Goal: Information Seeking & Learning: Learn about a topic

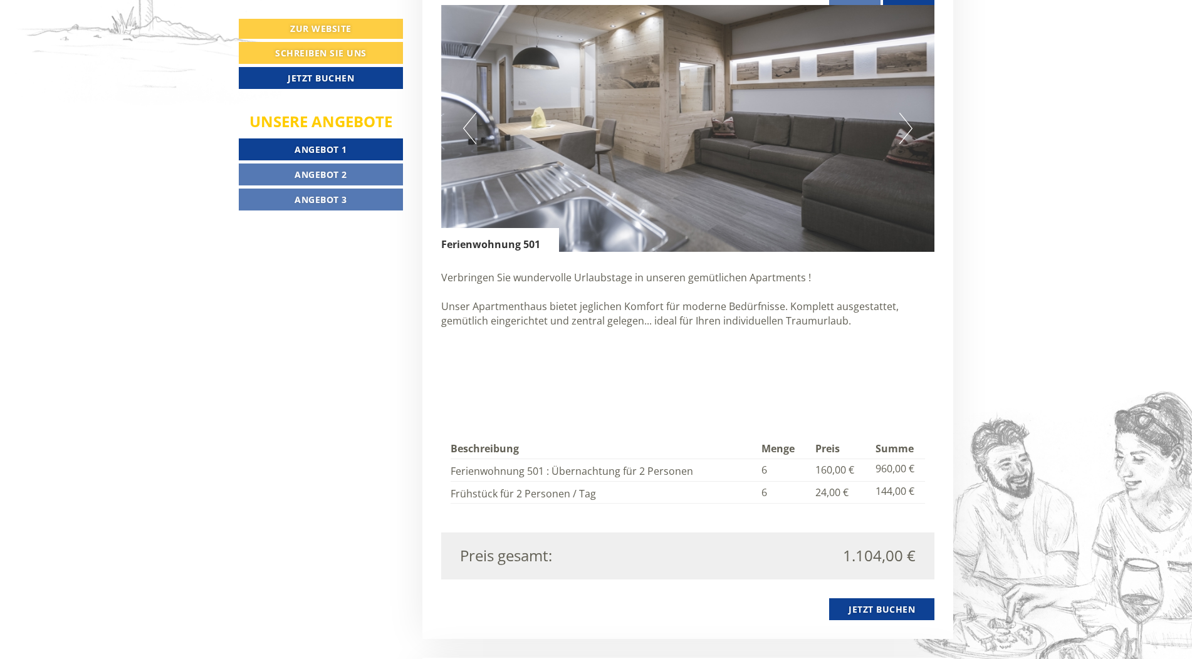
scroll to position [1253, 0]
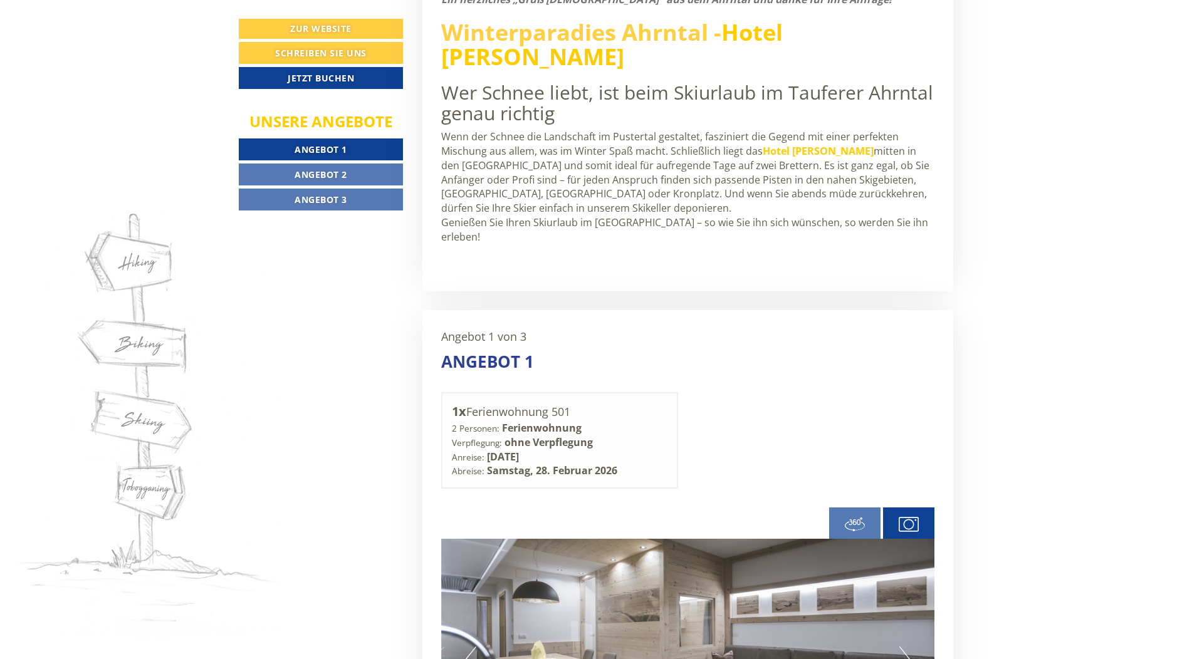
scroll to position [877, 0]
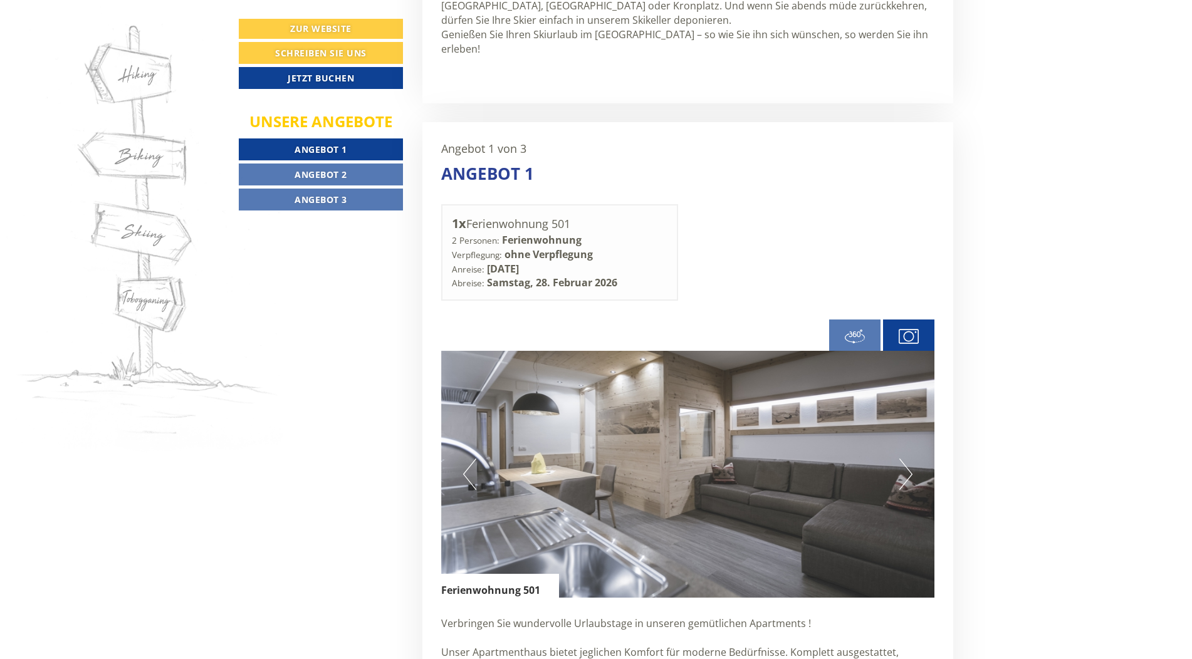
click at [329, 173] on span "Angebot 2" at bounding box center [321, 175] width 53 height 12
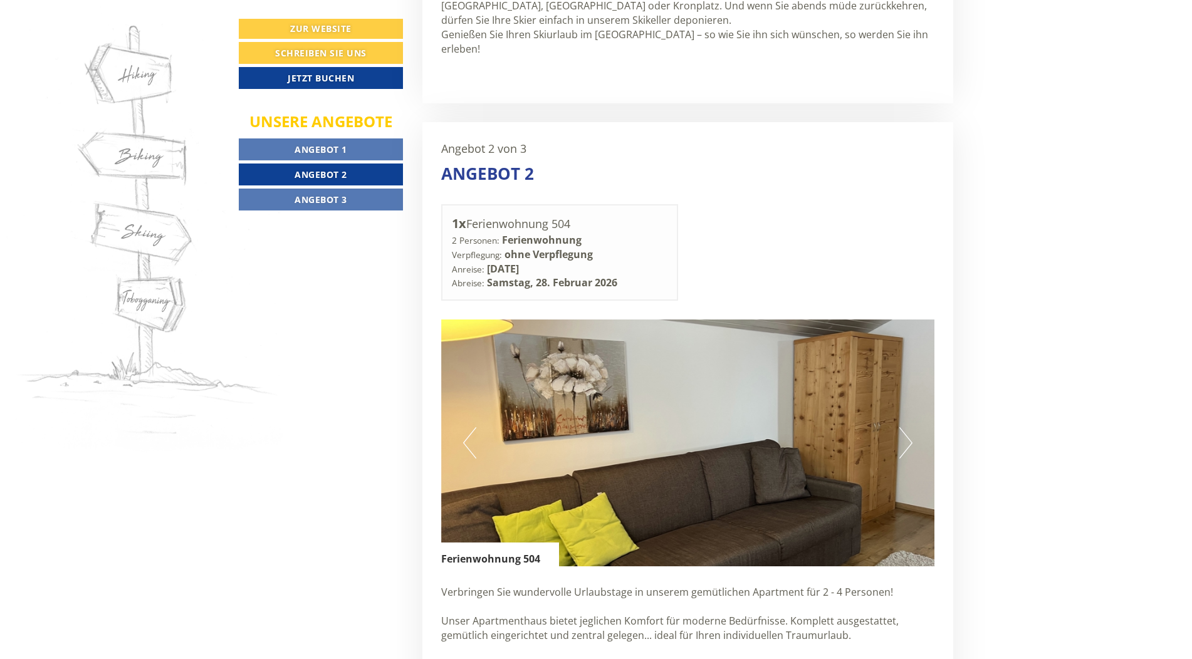
scroll to position [986, 0]
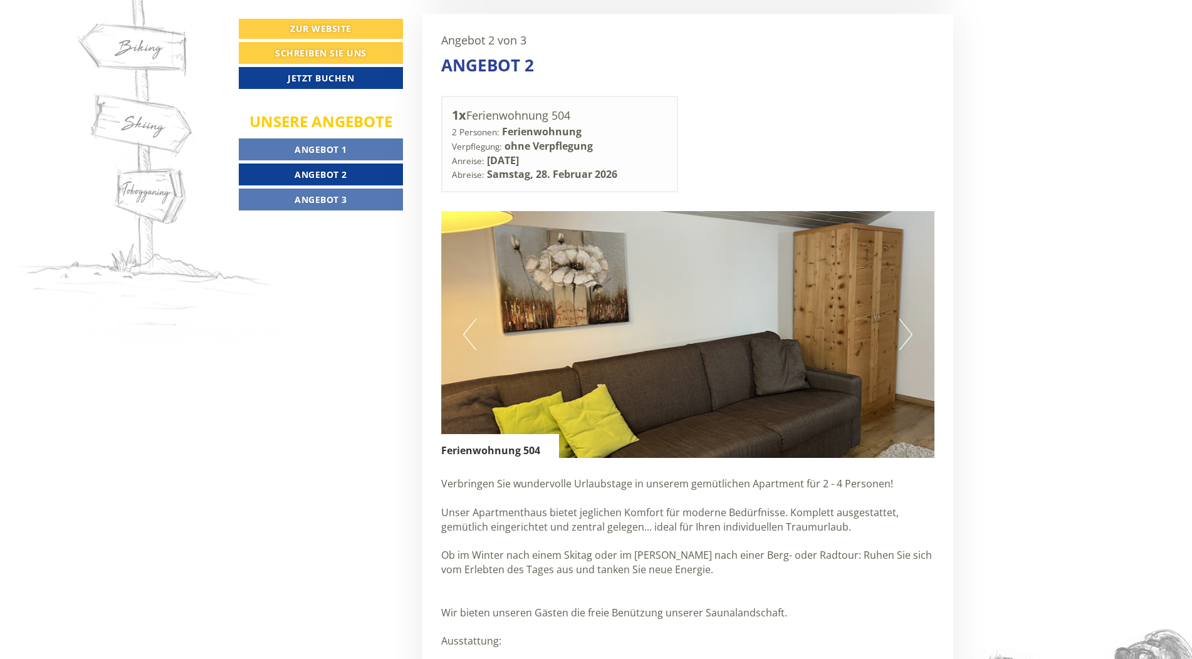
click at [323, 149] on span "Angebot 1" at bounding box center [321, 149] width 53 height 12
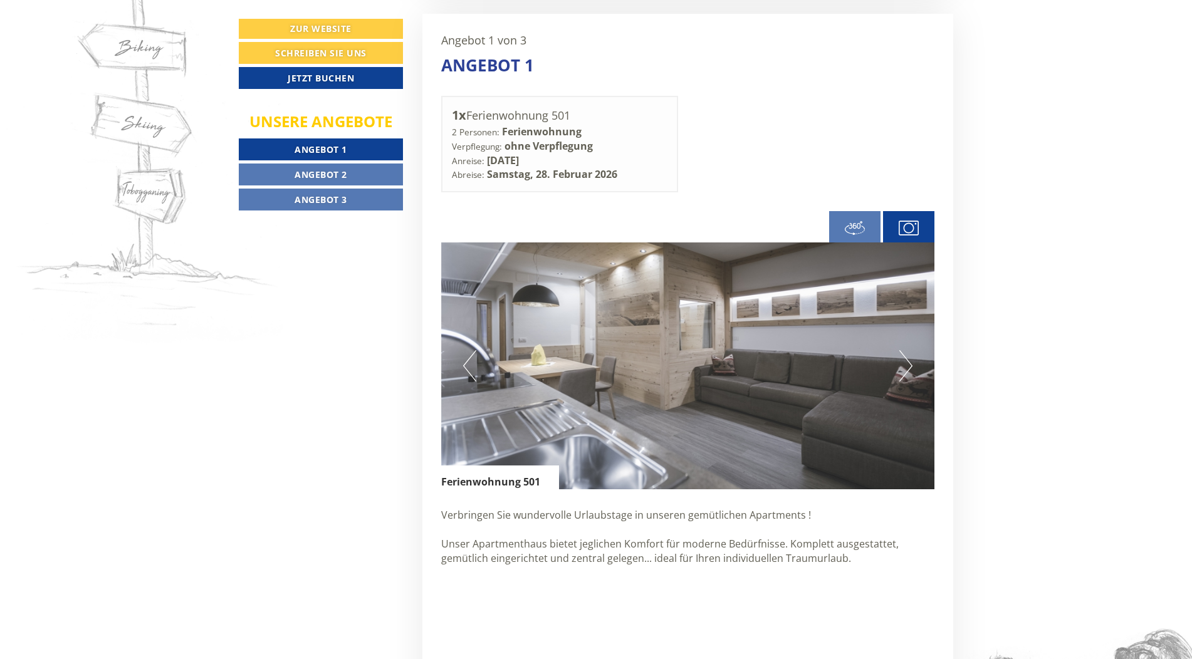
click at [335, 174] on span "Angebot 2" at bounding box center [321, 175] width 53 height 12
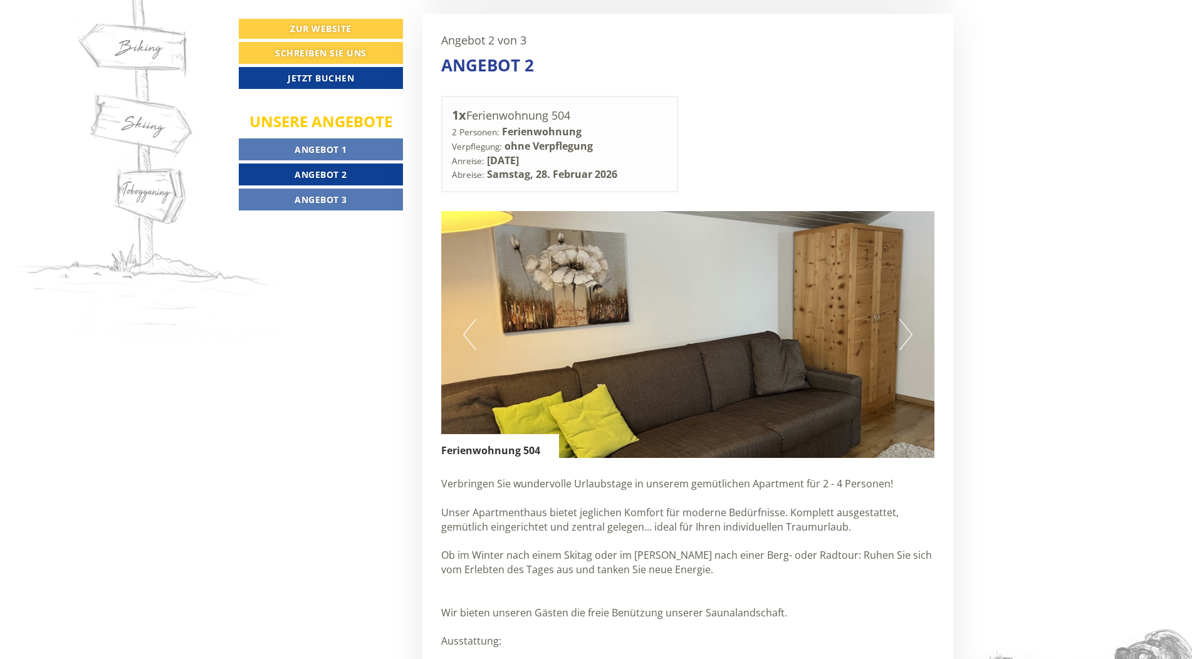
click at [311, 199] on span "Angebot 3" at bounding box center [321, 200] width 53 height 12
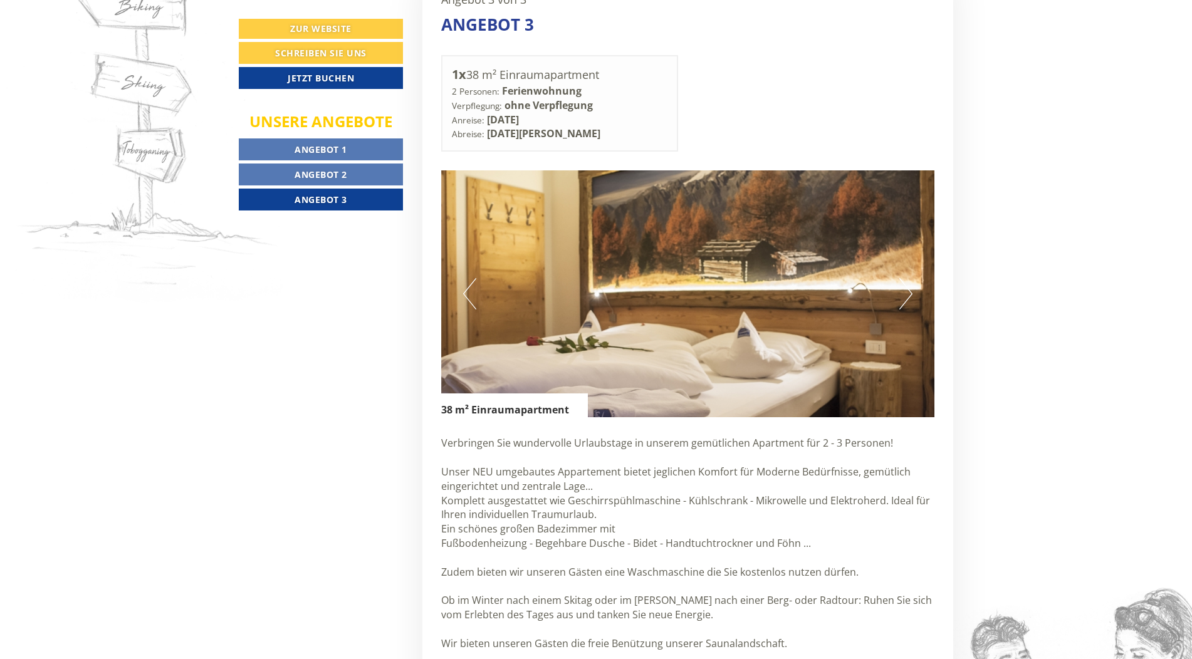
scroll to position [1048, 0]
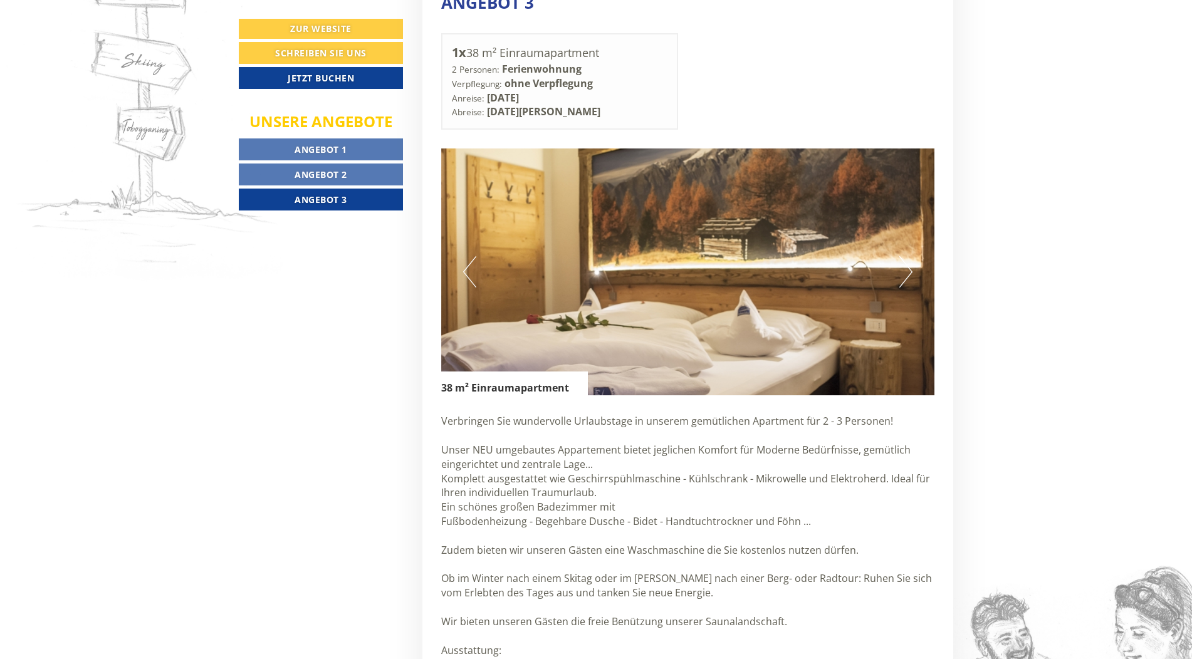
click at [322, 165] on link "Angebot 2" at bounding box center [321, 175] width 164 height 22
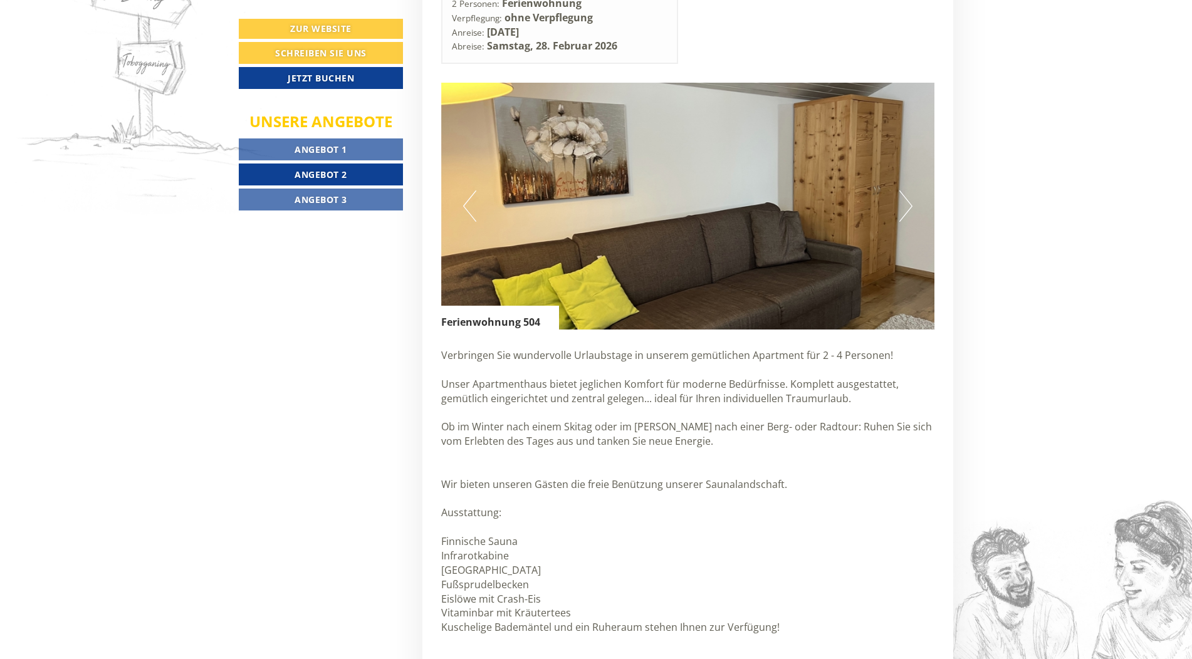
scroll to position [1111, 0]
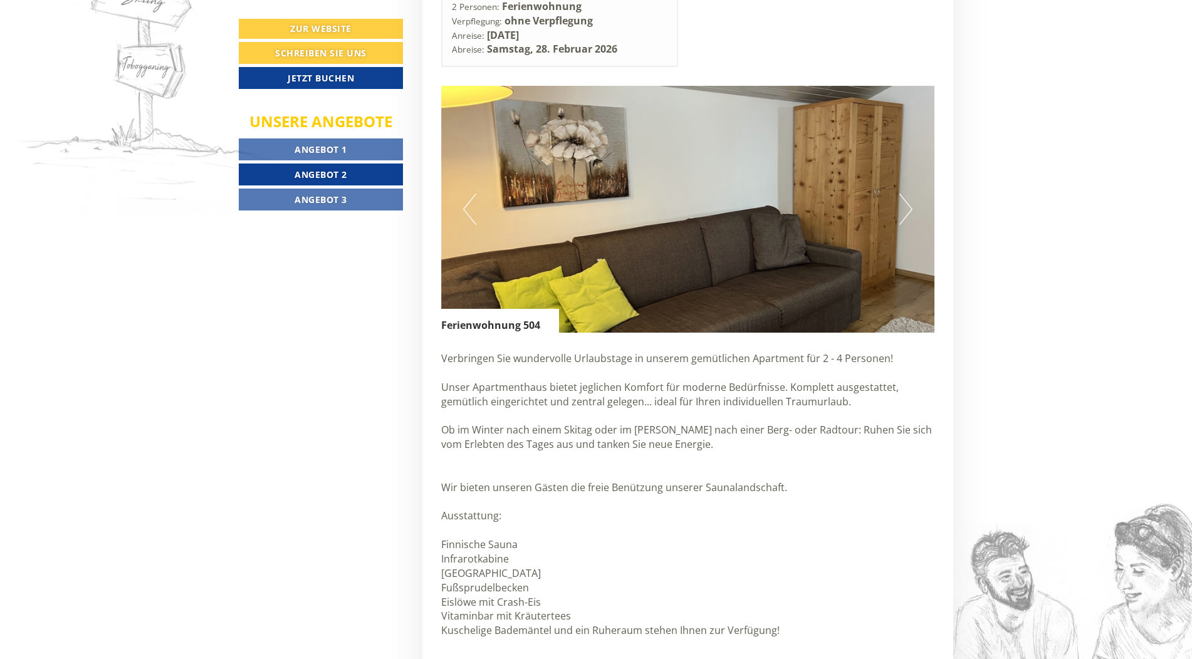
click at [904, 197] on button "Next" at bounding box center [905, 209] width 13 height 31
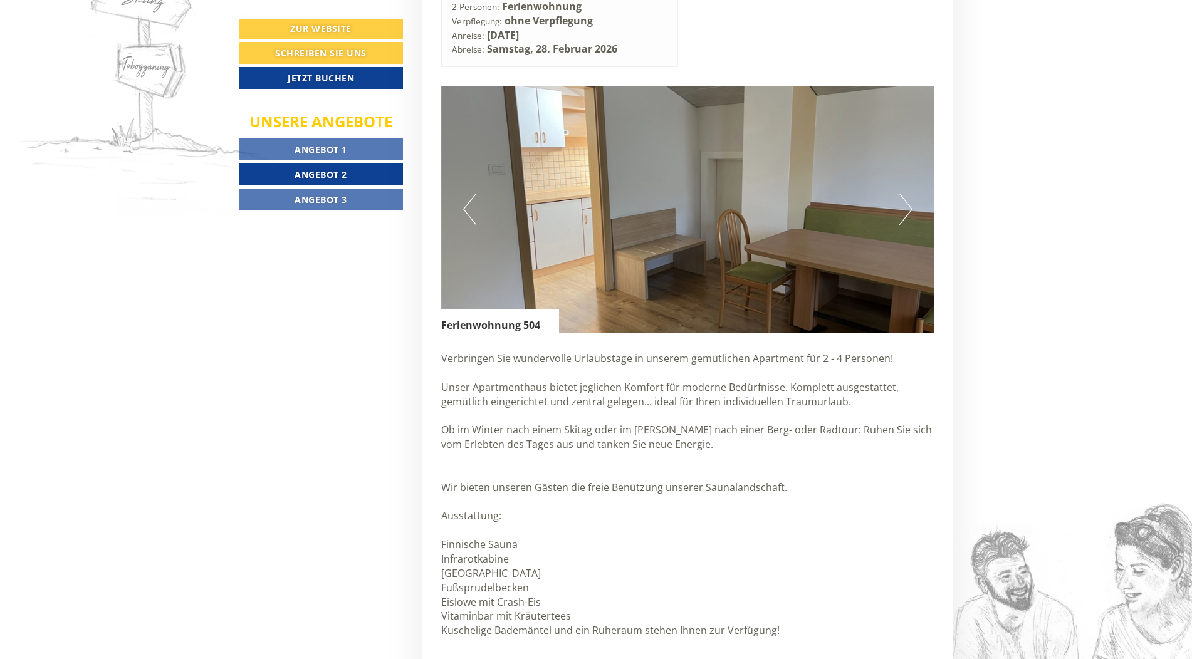
click at [904, 197] on button "Next" at bounding box center [905, 209] width 13 height 31
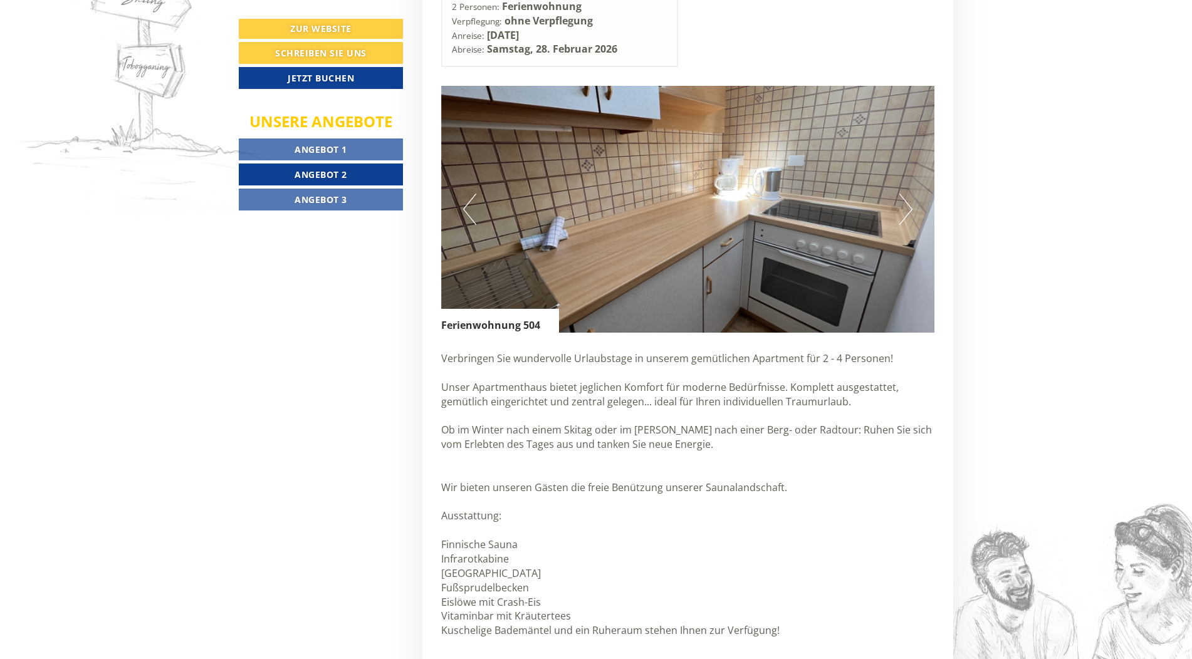
click at [904, 197] on button "Next" at bounding box center [905, 209] width 13 height 31
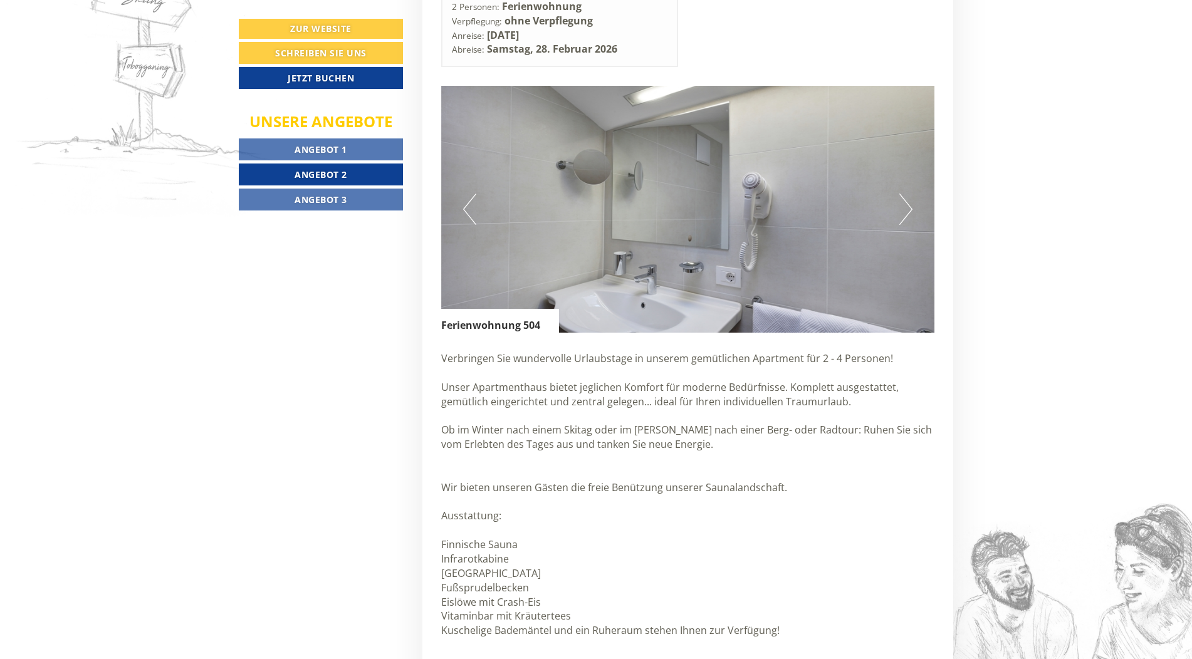
click at [904, 197] on button "Next" at bounding box center [905, 209] width 13 height 31
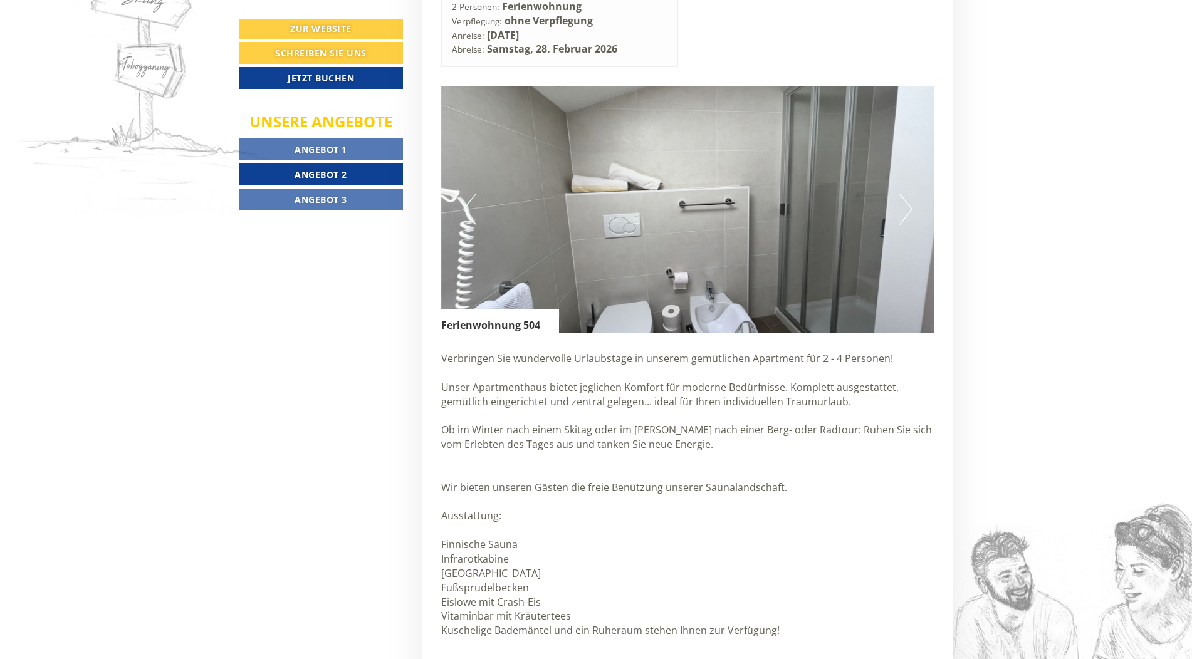
click at [904, 197] on button "Next" at bounding box center [905, 209] width 13 height 31
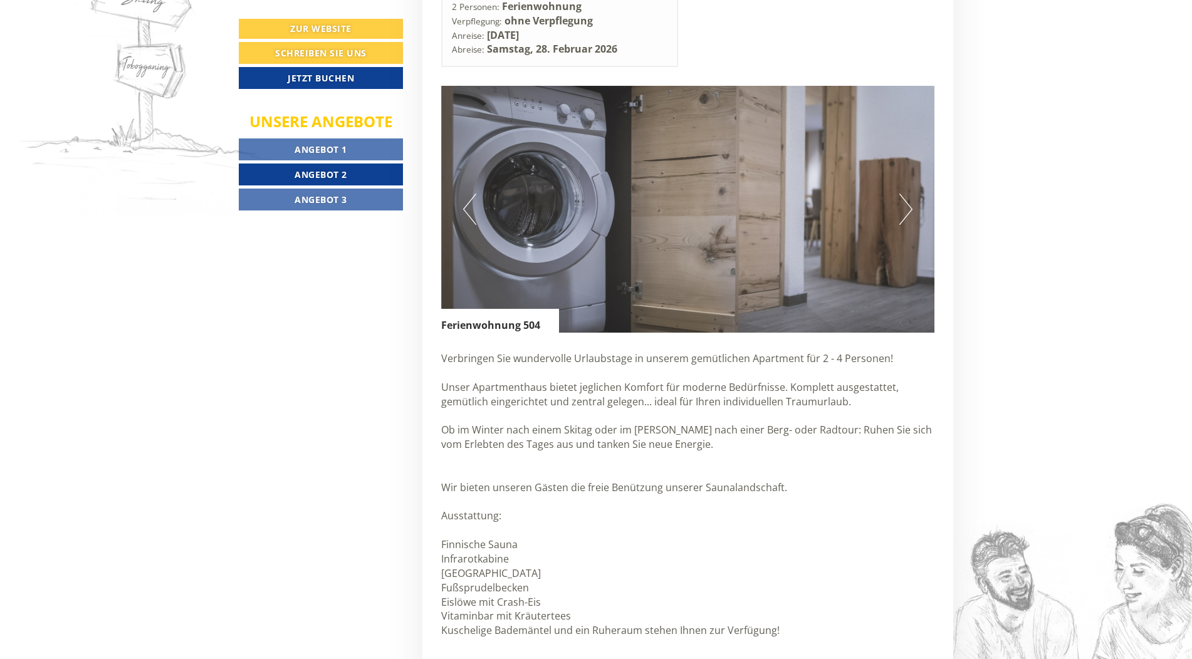
click at [904, 197] on button "Next" at bounding box center [905, 209] width 13 height 31
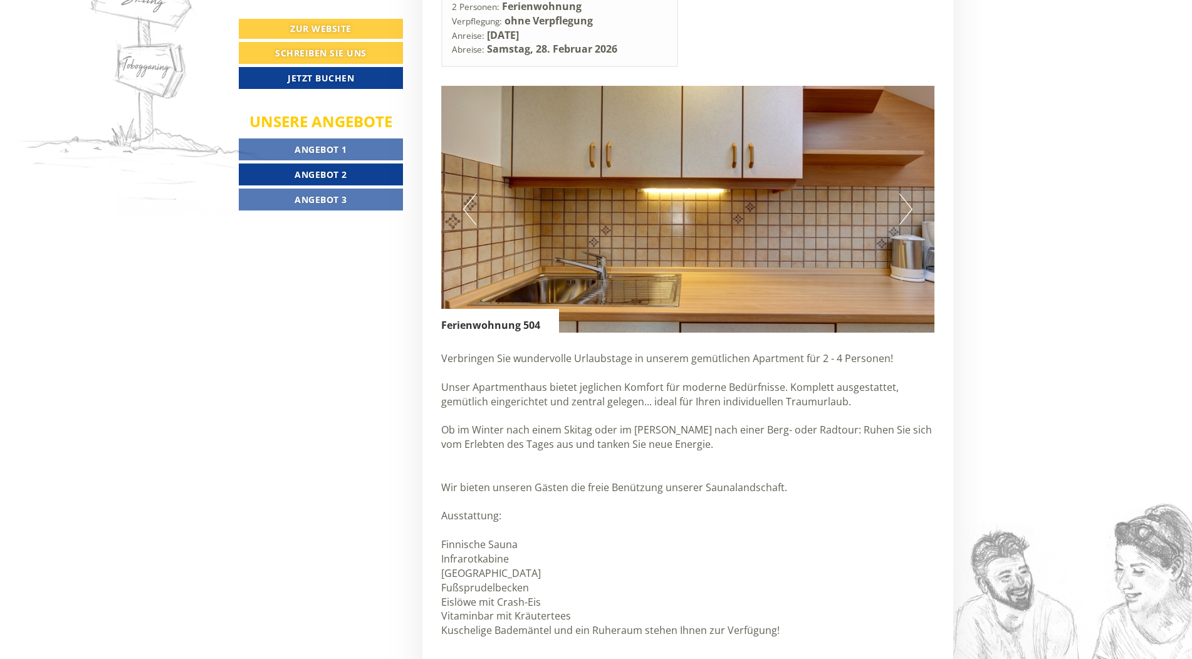
click at [904, 197] on button "Next" at bounding box center [905, 209] width 13 height 31
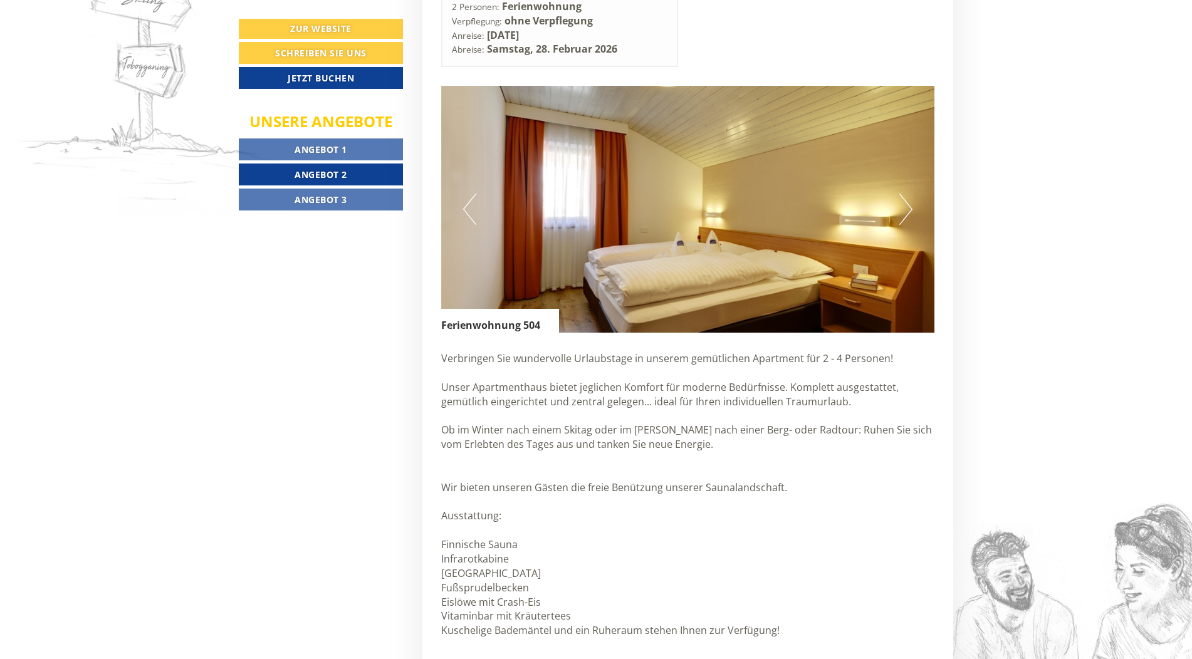
click at [283, 153] on link "Angebot 1" at bounding box center [321, 149] width 164 height 22
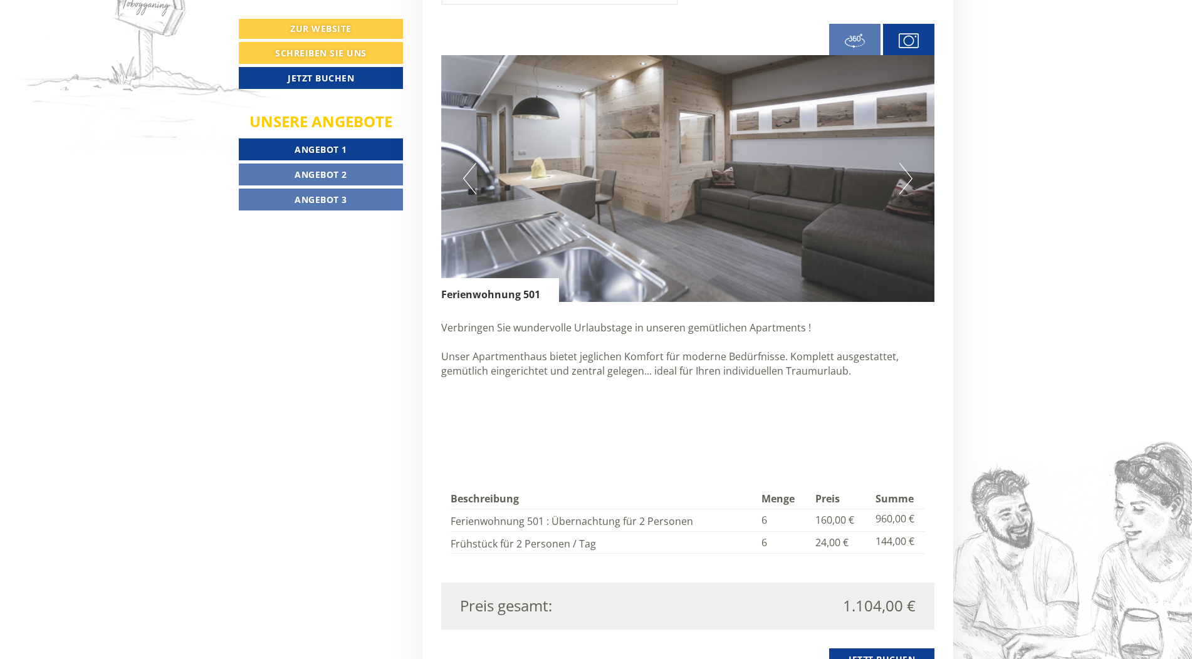
scroll to position [1174, 0]
click at [903, 165] on button "Next" at bounding box center [905, 177] width 13 height 31
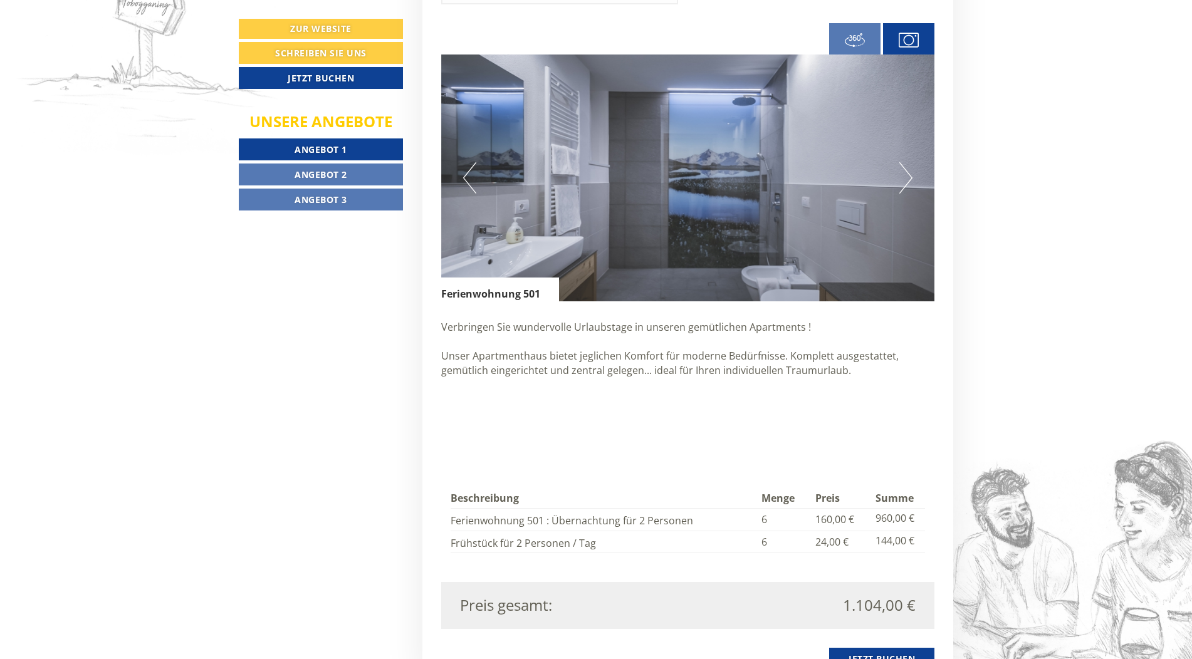
click at [903, 165] on button "Next" at bounding box center [905, 177] width 13 height 31
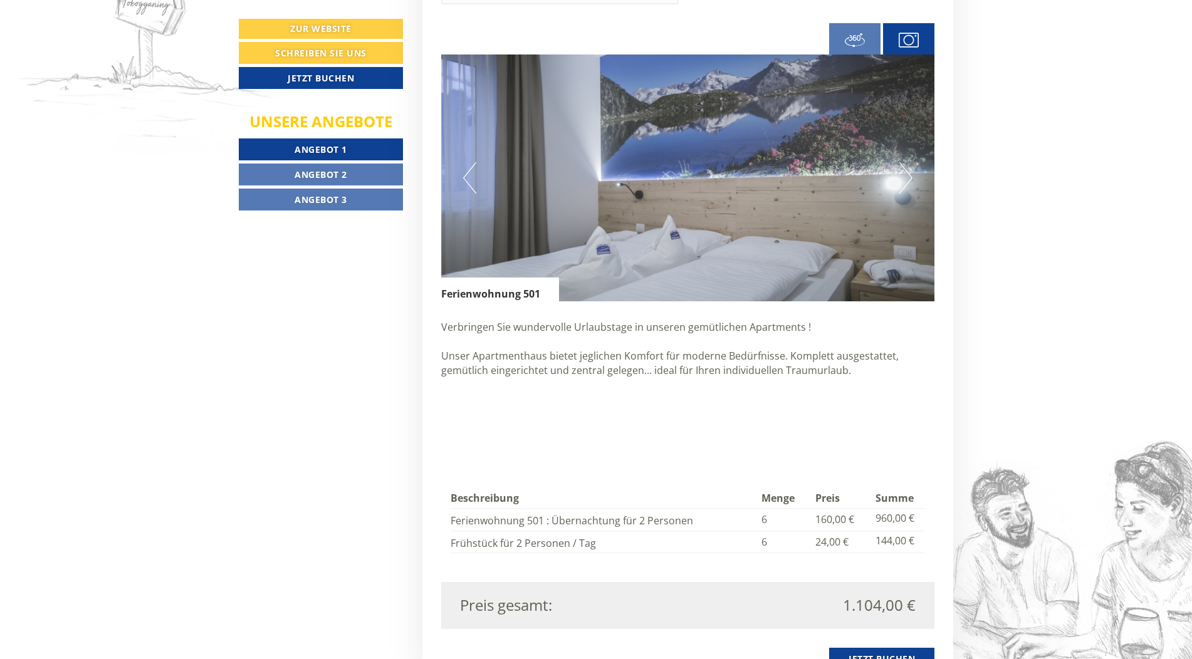
click at [903, 165] on button "Next" at bounding box center [905, 177] width 13 height 31
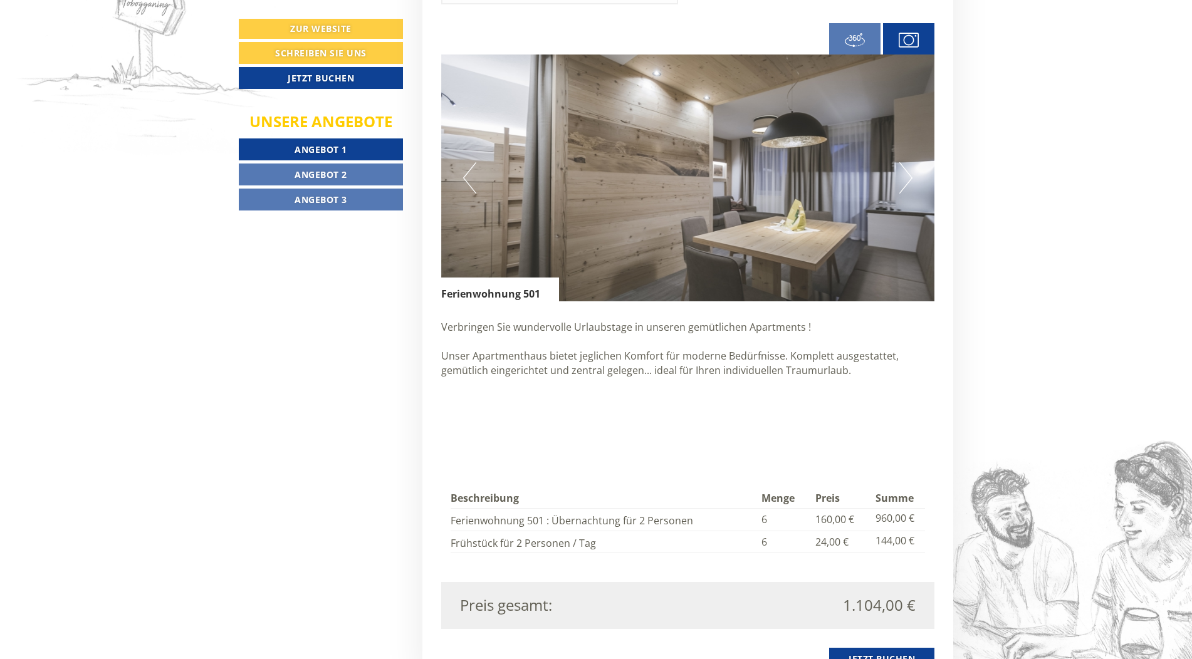
click at [903, 165] on button "Next" at bounding box center [905, 177] width 13 height 31
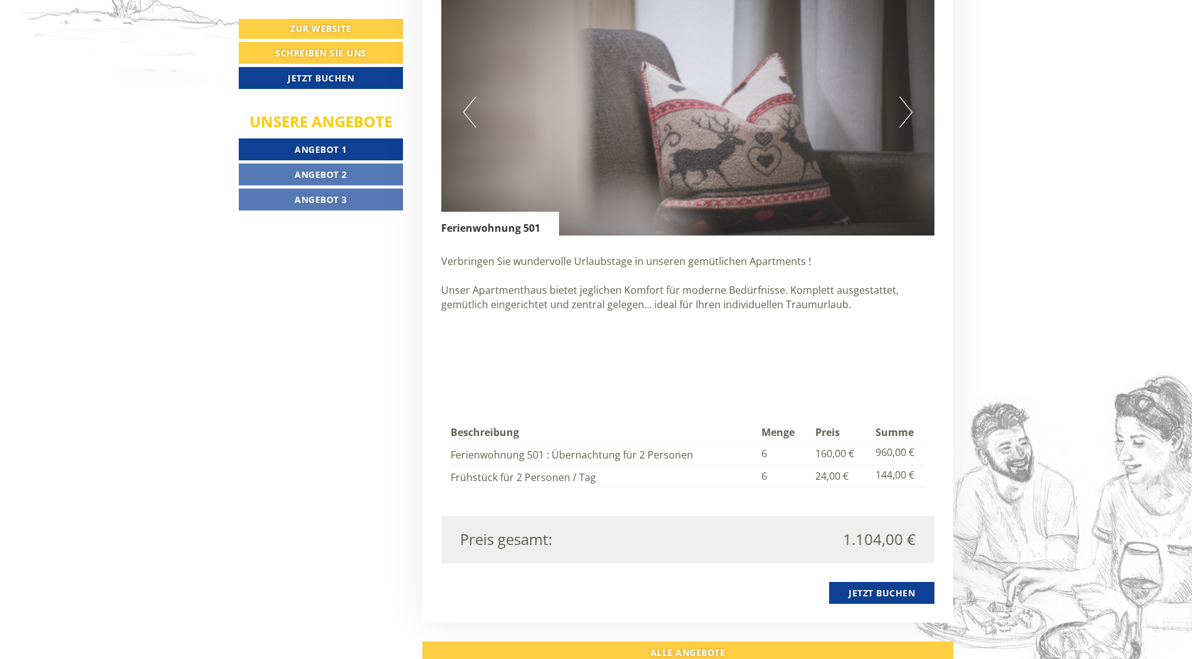
scroll to position [1299, 0]
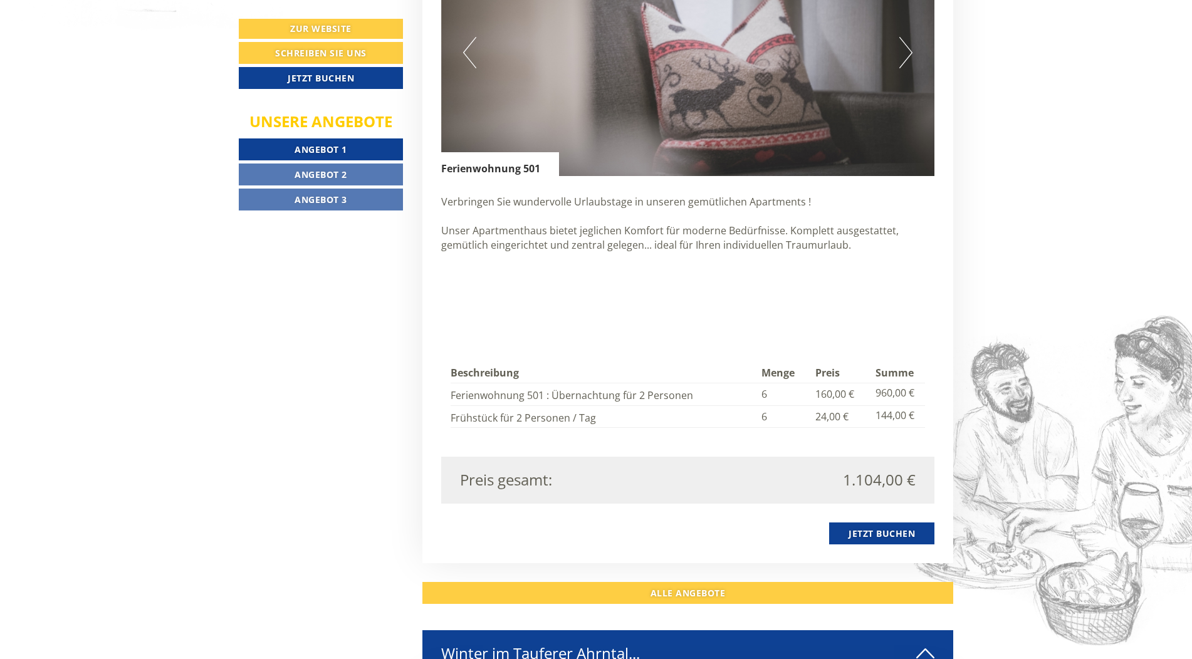
click at [296, 170] on span "Angebot 2" at bounding box center [321, 175] width 53 height 12
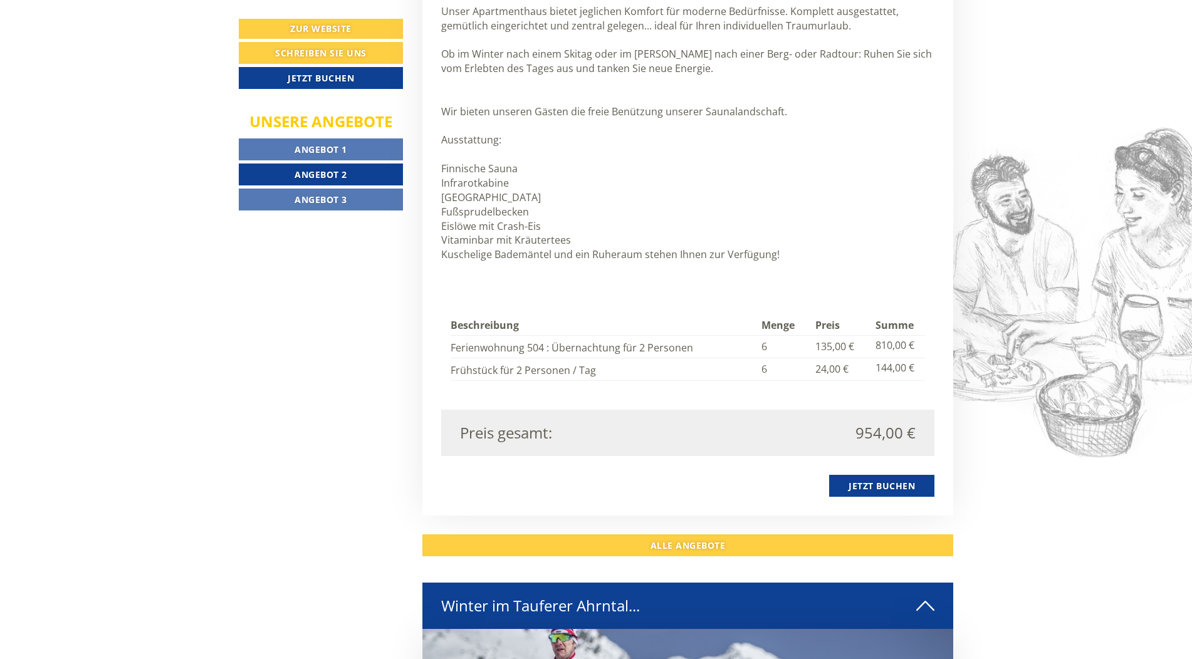
scroll to position [1550, 0]
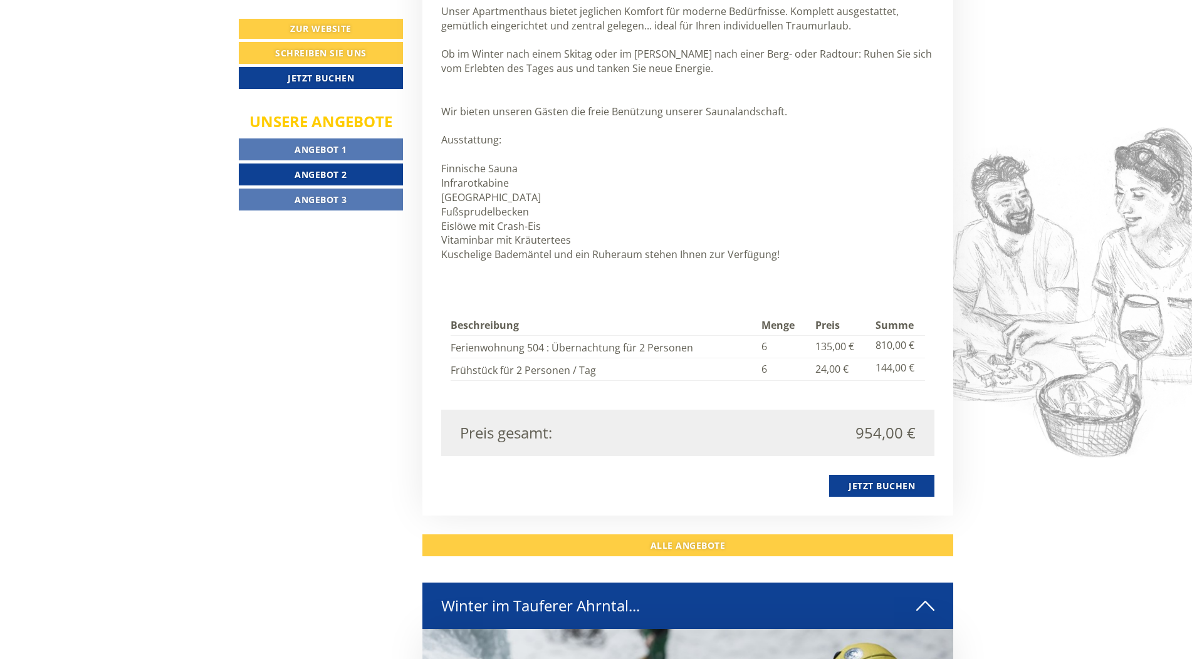
click at [318, 204] on span "Angebot 3" at bounding box center [321, 200] width 53 height 12
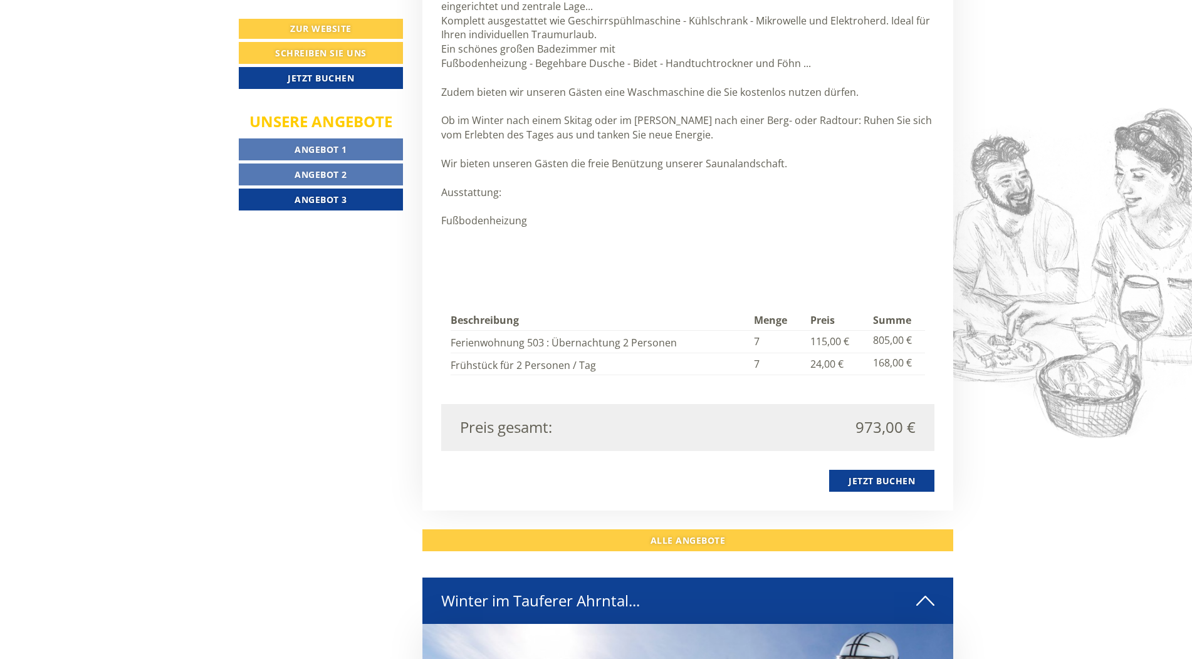
scroll to position [1424, 0]
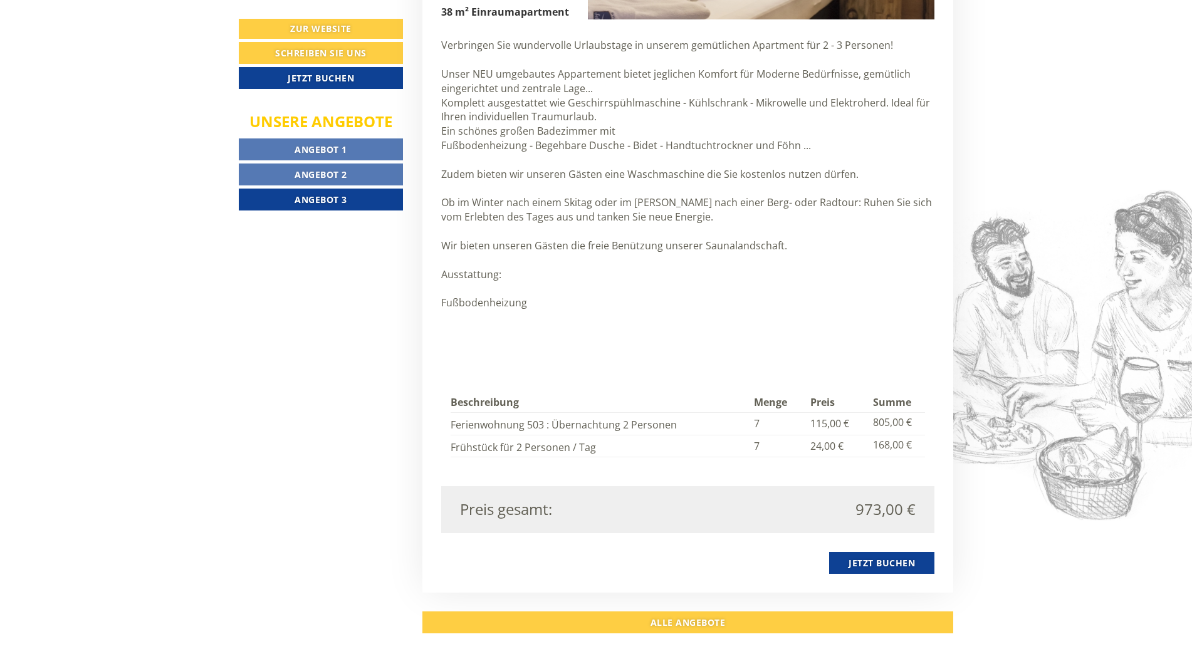
click at [316, 154] on span "Angebot 1" at bounding box center [321, 149] width 53 height 12
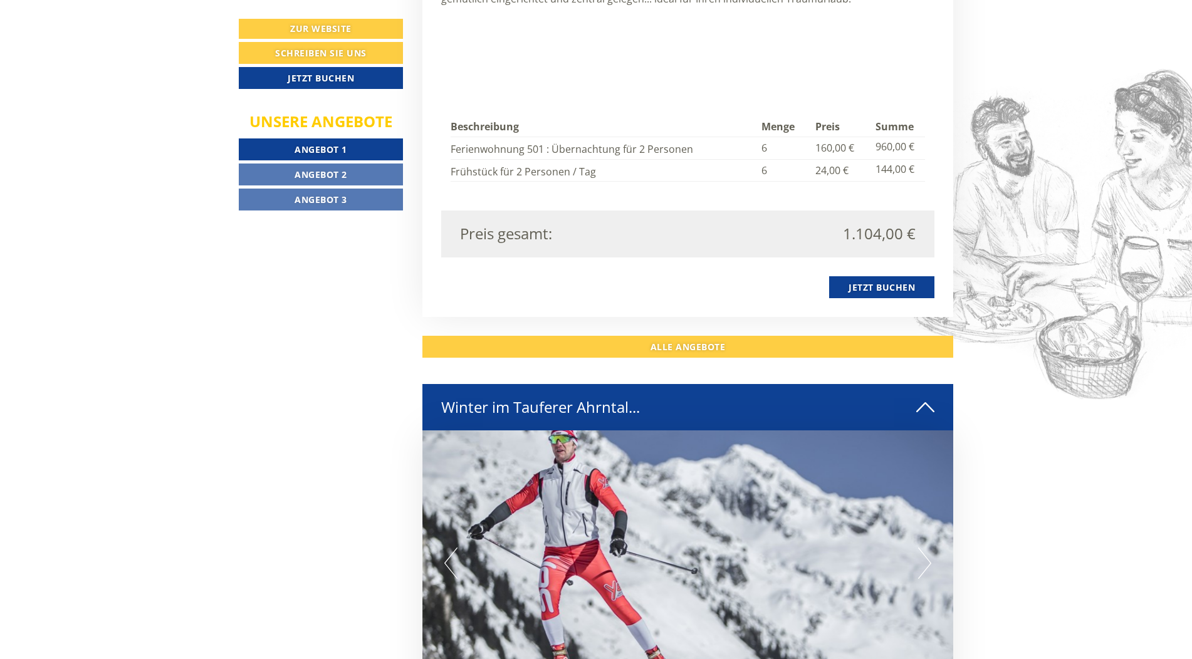
scroll to position [1550, 0]
